Goal: Task Accomplishment & Management: Use online tool/utility

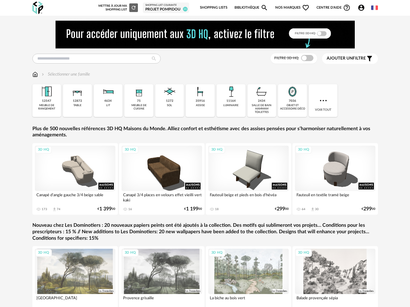
click at [296, 8] on span "Nos marques Heart Outline icon" at bounding box center [292, 7] width 35 height 13
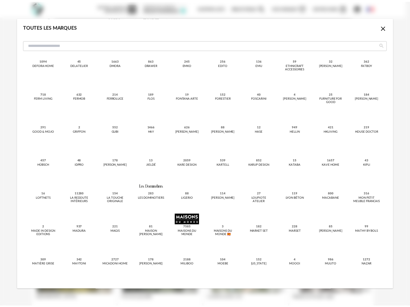
scroll to position [155, 0]
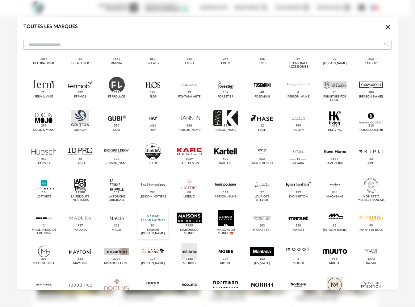
click at [149, 217] on div "dialog" at bounding box center [153, 218] width 24 height 16
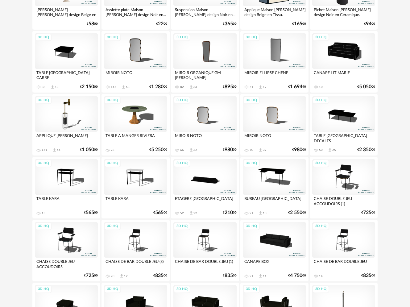
scroll to position [90, 0]
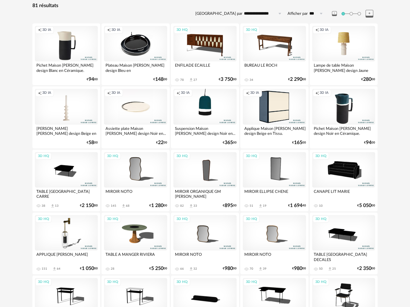
click at [71, 104] on div "Creation icon 3D IA" at bounding box center [66, 106] width 63 height 35
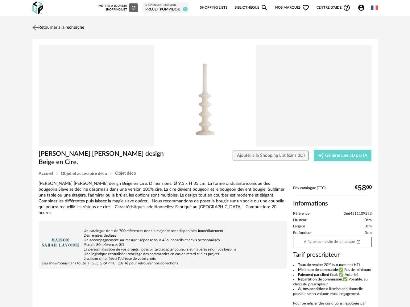
click at [38, 26] on img at bounding box center [35, 27] width 9 height 9
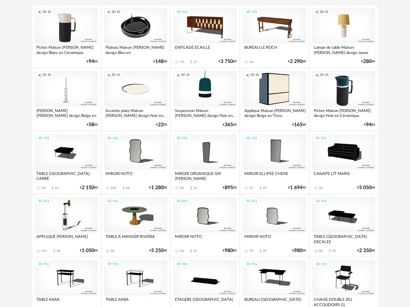
scroll to position [93, 0]
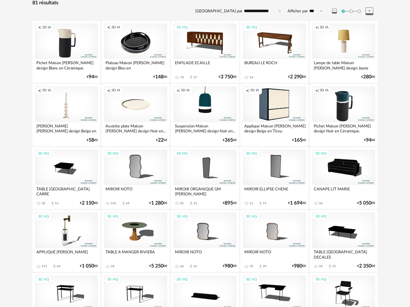
click at [341, 96] on div "Creation icon 3D IA" at bounding box center [343, 103] width 63 height 35
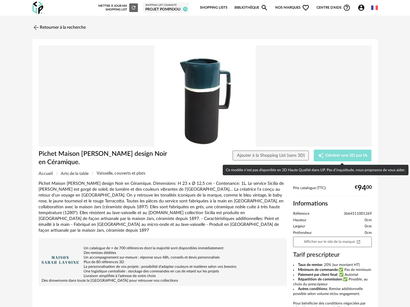
click at [325, 153] on span "Générer une 3D par IA" at bounding box center [346, 155] width 42 height 4
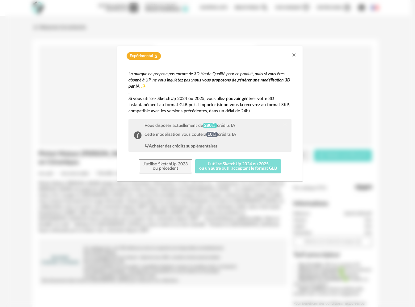
click at [211, 165] on button "J'utilise SketchUp 2024 ou 2025 ou un autre outil acceptant le format GLB" at bounding box center [238, 166] width 86 height 14
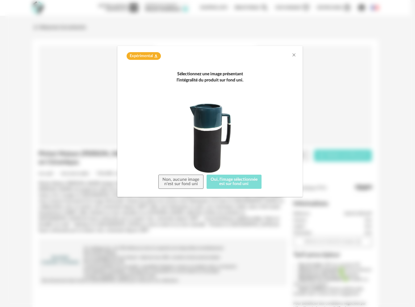
click at [236, 181] on button "Oui, l'image sélectionnée est sur fond uni" at bounding box center [234, 182] width 55 height 14
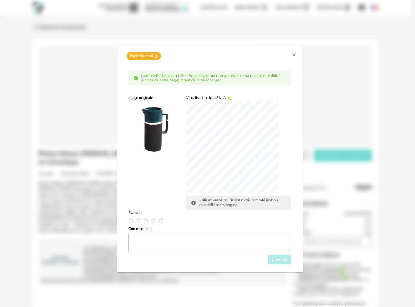
click at [208, 160] on div "dialog" at bounding box center [232, 147] width 93 height 93
click at [259, 136] on div "dialog" at bounding box center [232, 147] width 93 height 93
click at [141, 220] on icon "dialog" at bounding box center [139, 220] width 6 height 6
click at [147, 236] on textarea "dialog" at bounding box center [209, 243] width 163 height 19
click at [189, 240] on textarea "**********" at bounding box center [209, 243] width 163 height 19
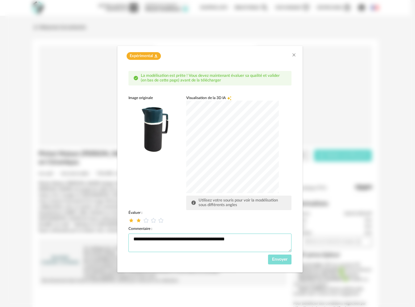
type textarea "**********"
click at [280, 259] on span "Envoyer" at bounding box center [279, 259] width 15 height 4
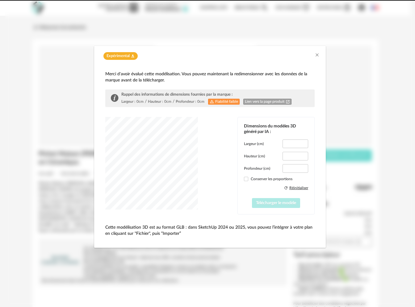
type input "*****"
type input "****"
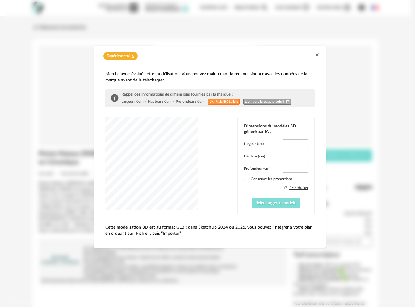
click at [276, 201] on span "Télécharger le modèle" at bounding box center [276, 203] width 40 height 4
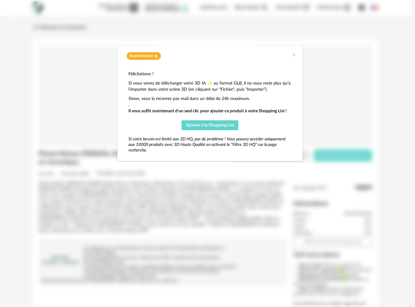
click at [293, 55] on icon "Close" at bounding box center [293, 54] width 5 height 5
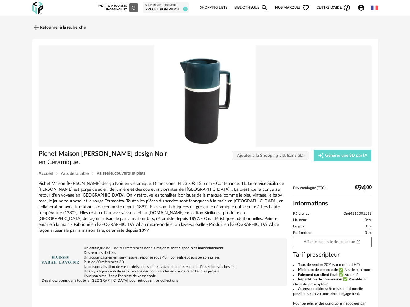
click at [36, 6] on img at bounding box center [37, 8] width 11 height 13
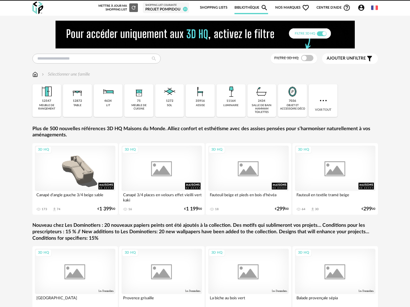
click at [290, 8] on span "Nos marques Heart Outline icon" at bounding box center [292, 7] width 35 height 13
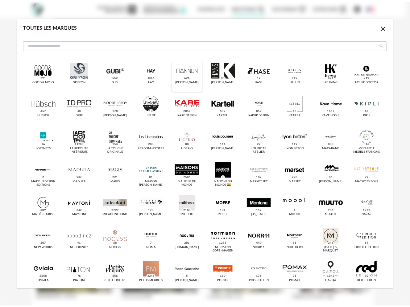
scroll to position [213, 0]
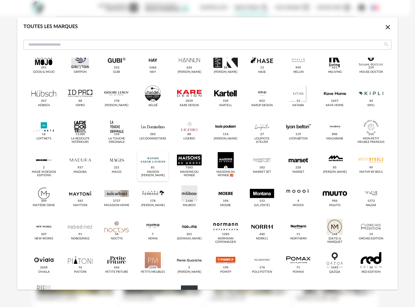
click at [149, 163] on div "dialog" at bounding box center [153, 160] width 24 height 16
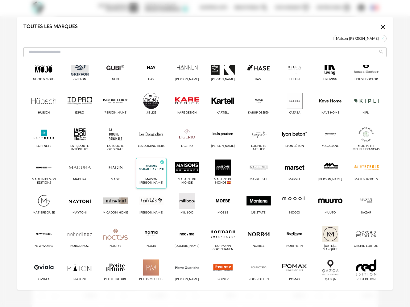
scroll to position [220, 0]
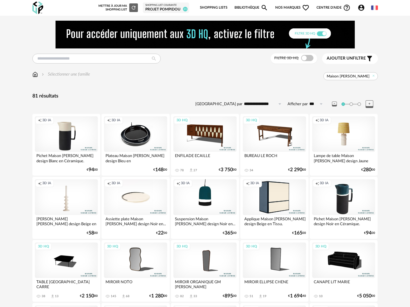
click at [132, 136] on div "Creation icon 3D IA" at bounding box center [135, 133] width 63 height 35
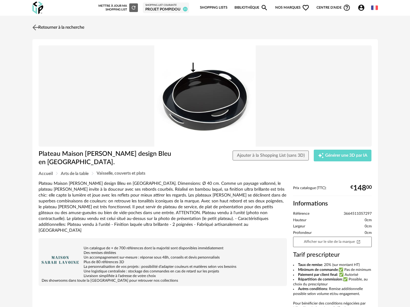
click at [37, 28] on img at bounding box center [35, 27] width 9 height 9
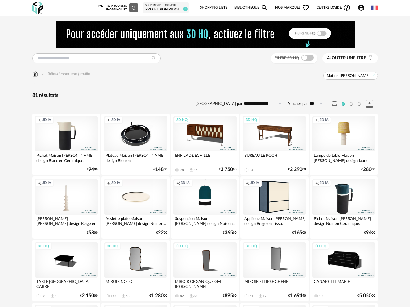
click at [135, 197] on div "Creation icon 3D IA" at bounding box center [135, 196] width 63 height 35
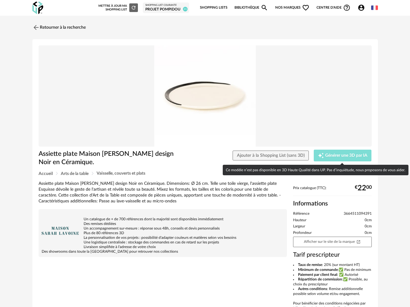
click at [335, 157] on span "Générer une 3D par IA" at bounding box center [346, 155] width 42 height 4
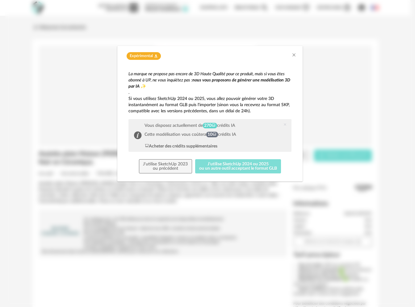
click at [232, 163] on button "J'utilise SketchUp 2024 ou 2025 ou un autre outil acceptant le format GLB" at bounding box center [238, 166] width 86 height 14
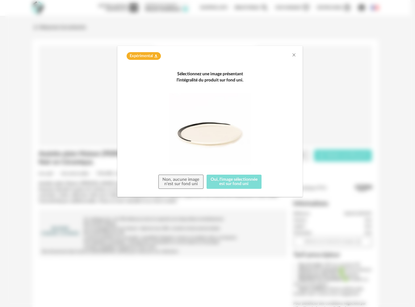
click at [228, 185] on button "Oui, l'image sélectionnée est sur fond uni" at bounding box center [234, 182] width 55 height 14
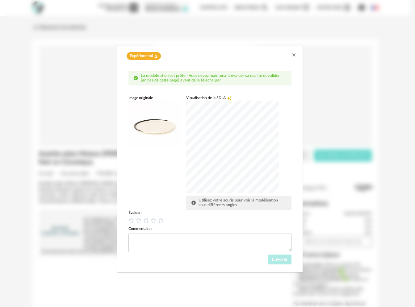
click at [228, 168] on div "dialog" at bounding box center [232, 147] width 93 height 93
click at [242, 173] on div "dialog" at bounding box center [232, 147] width 93 height 93
click at [224, 158] on div "dialog" at bounding box center [232, 147] width 93 height 93
click at [294, 56] on icon "Close" at bounding box center [293, 54] width 5 height 5
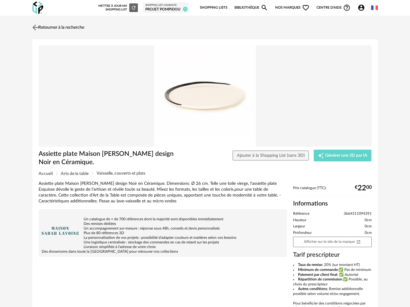
click at [42, 27] on link "Retourner à la recherche" at bounding box center [57, 28] width 53 height 14
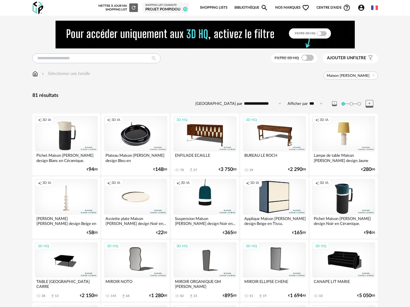
click at [36, 75] on img at bounding box center [35, 74] width 6 height 6
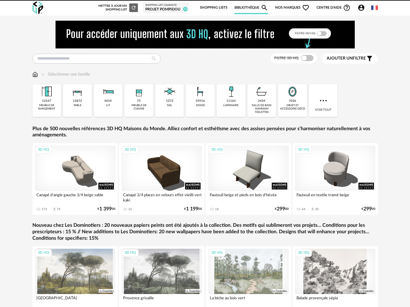
click at [296, 6] on span "Nos marques Heart Outline icon" at bounding box center [292, 7] width 35 height 13
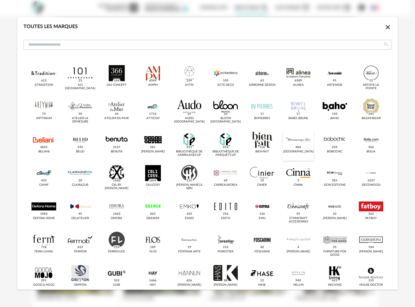
click at [298, 141] on div "dialog" at bounding box center [298, 140] width 24 height 16
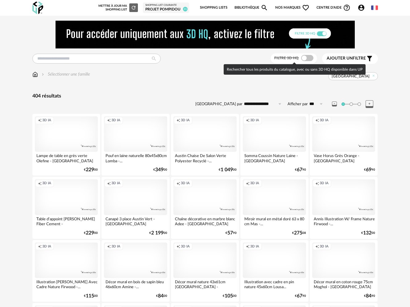
click at [308, 57] on span at bounding box center [307, 58] width 12 height 6
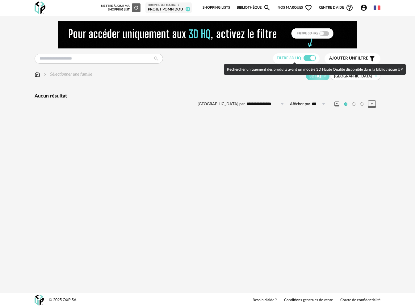
click at [308, 57] on span at bounding box center [309, 58] width 12 height 6
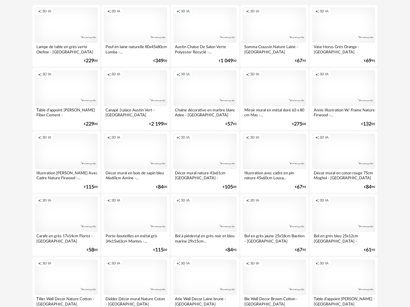
scroll to position [117, 0]
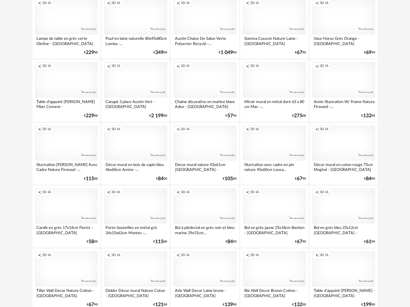
click at [205, 148] on div "Creation icon 3D IA" at bounding box center [204, 142] width 63 height 35
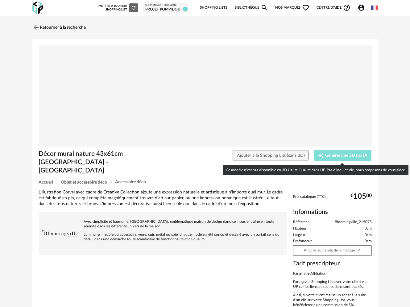
click at [325, 153] on span "Générer une 3D par IA" at bounding box center [346, 155] width 42 height 4
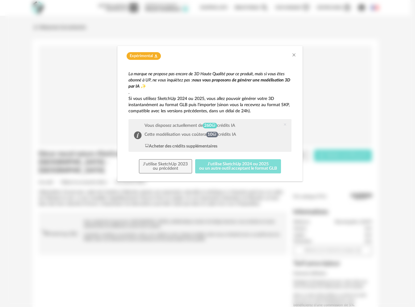
click at [243, 166] on button "J'utilise SketchUp 2024 ou 2025 ou un autre outil acceptant le format GLB" at bounding box center [238, 166] width 86 height 14
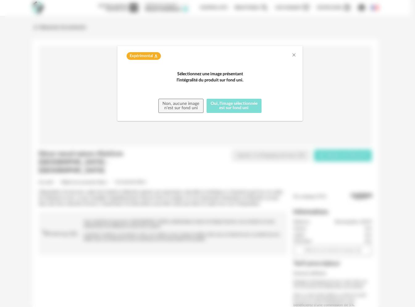
click at [247, 113] on button "Oui, l'image sélectionnée est sur fond uni" at bounding box center [234, 106] width 55 height 14
